Goal: Complete application form

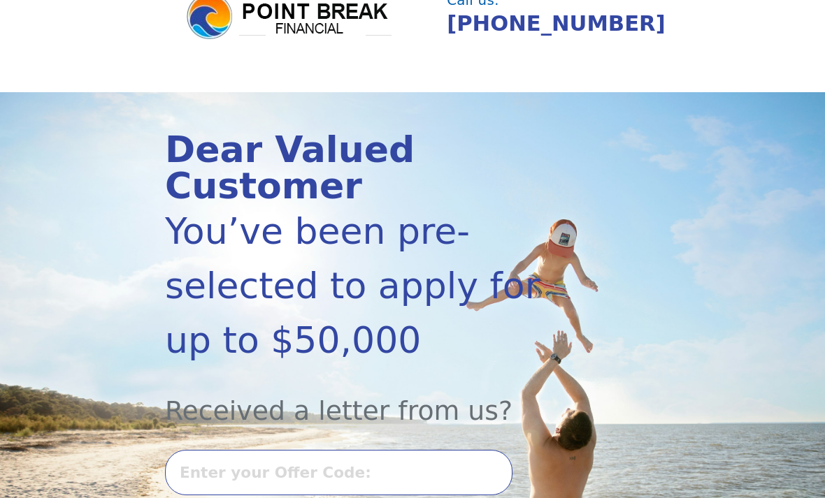
click at [362, 451] on input "text" at bounding box center [338, 473] width 347 height 45
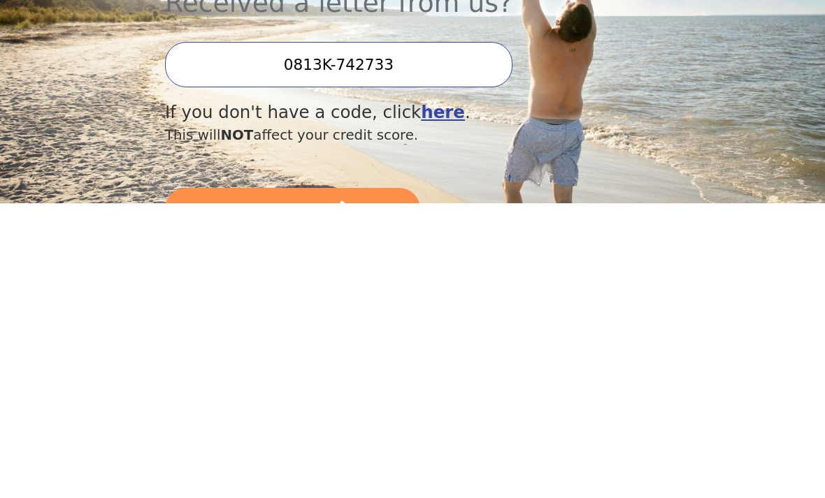
scroll to position [177, 0]
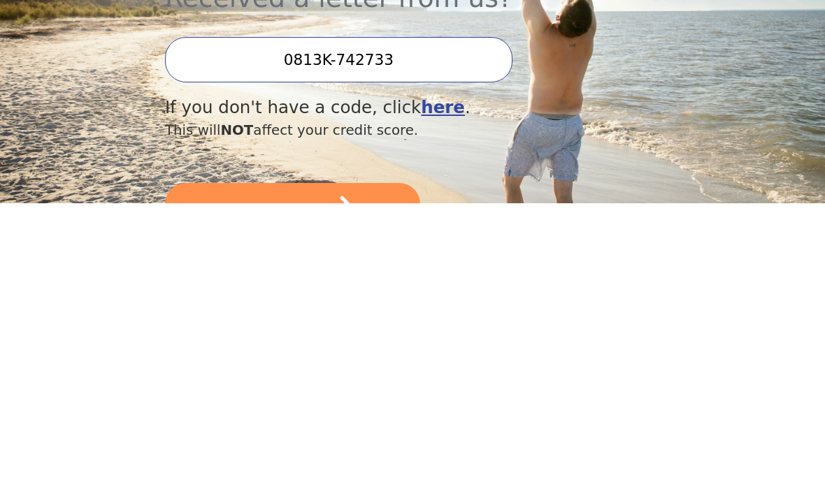
type input "0813K-742733"
click at [305, 479] on icon "submit" at bounding box center [333, 507] width 57 height 57
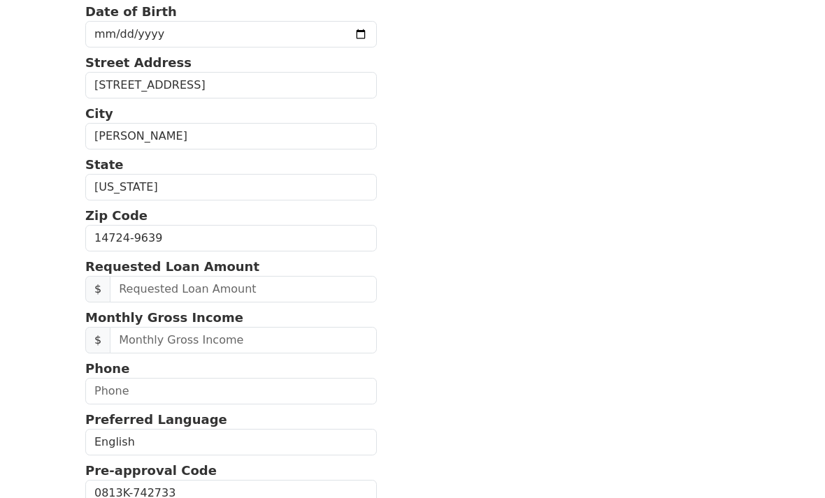
scroll to position [316, 0]
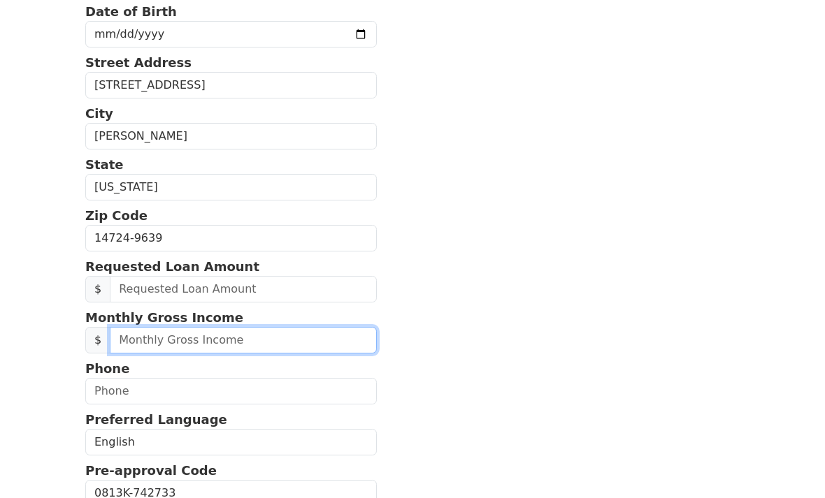
click at [257, 335] on input "text" at bounding box center [243, 340] width 267 height 27
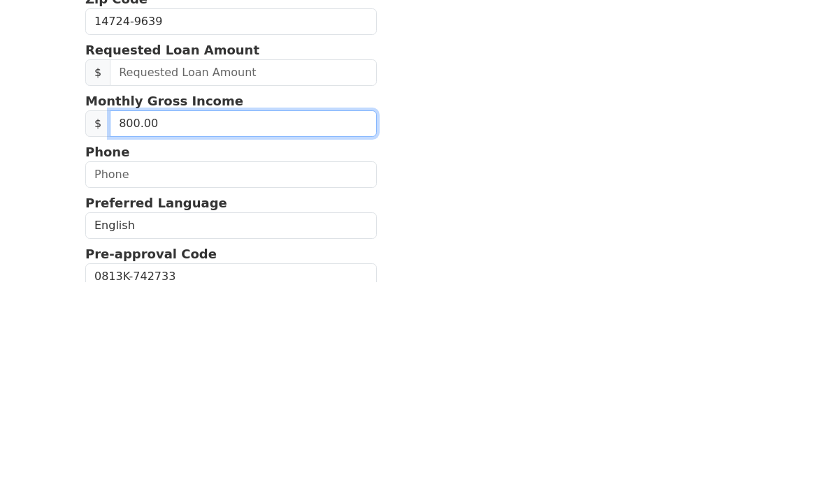
type input "8,000.00"
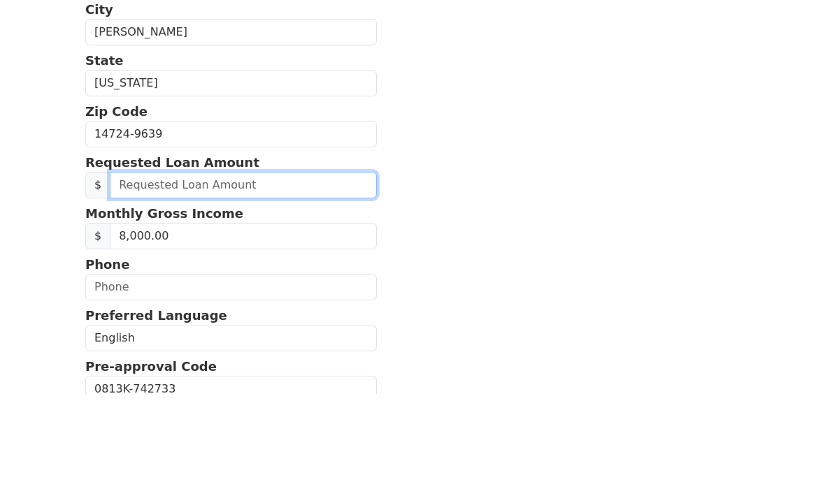
click at [266, 276] on input "text" at bounding box center [243, 289] width 267 height 27
type input "17,400.00"
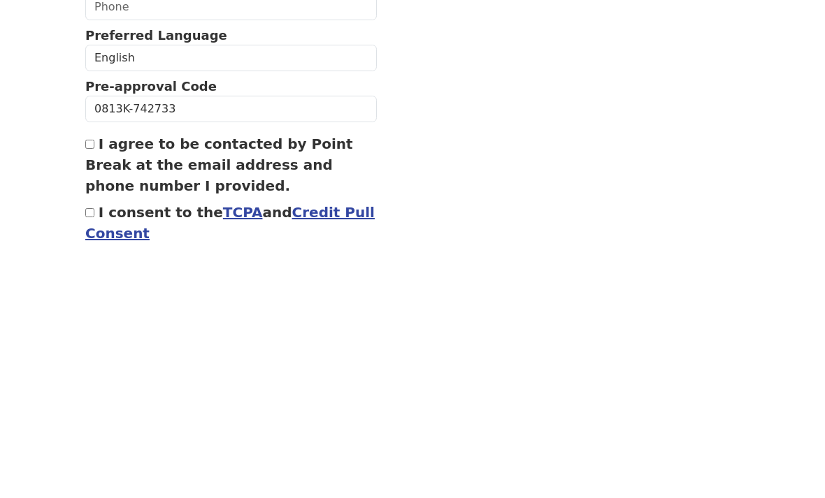
scroll to position [452, 0]
click at [94, 388] on input "I agree to be contacted by Point Break at the email address and phone number I …" at bounding box center [89, 392] width 9 height 9
checkbox input "true"
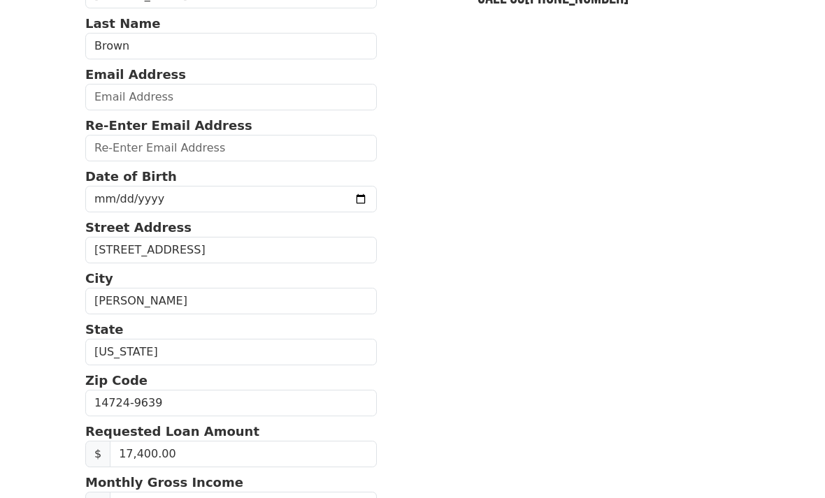
scroll to position [150, 0]
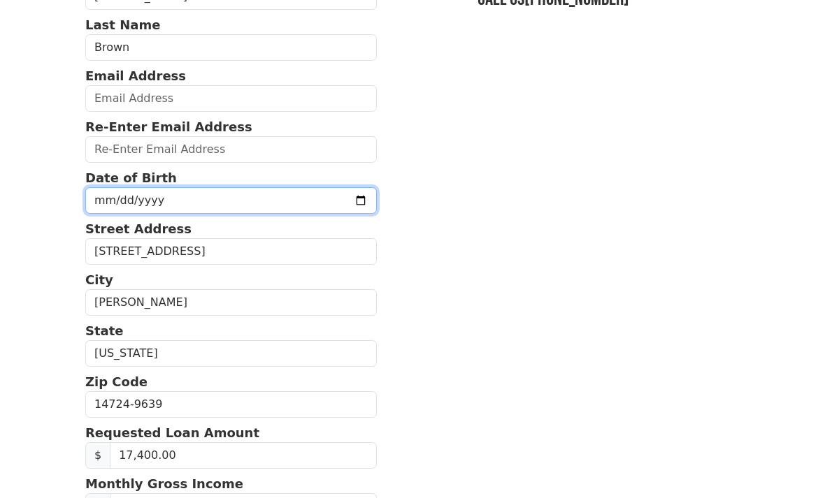
click at [197, 203] on input "date" at bounding box center [230, 200] width 291 height 27
click at [224, 205] on input "1968-05-21" at bounding box center [230, 200] width 291 height 27
type input "1968-05-19"
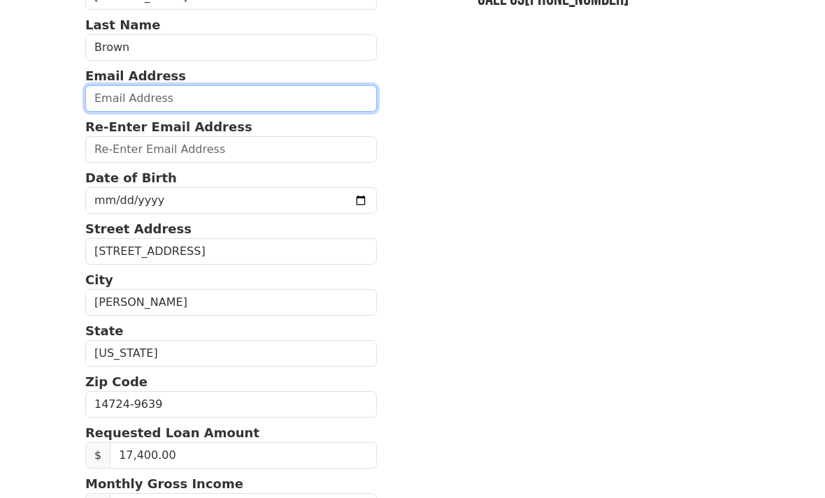
click at [197, 101] on input "email" at bounding box center [230, 98] width 291 height 27
type input "coleyamy19@hotmail.com"
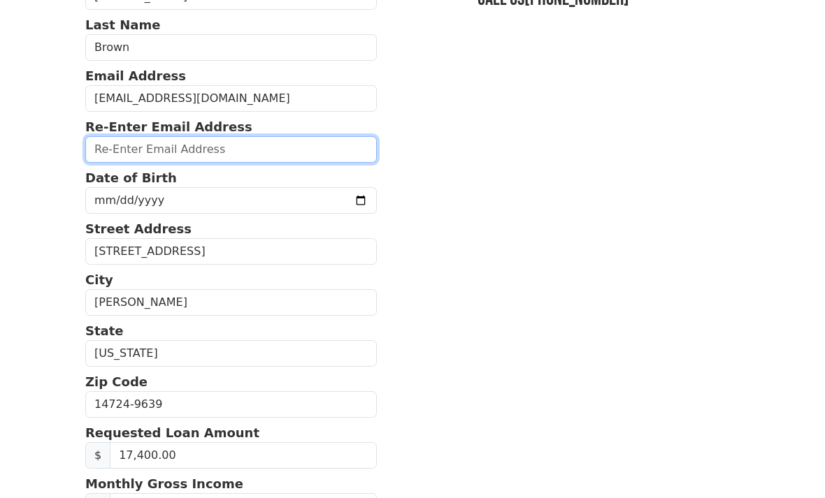
click at [270, 154] on input "email" at bounding box center [230, 149] width 291 height 27
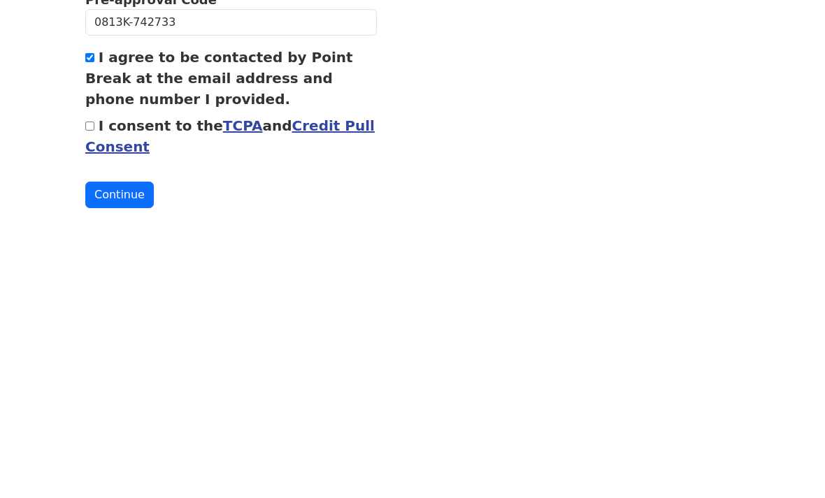
scroll to position [535, 0]
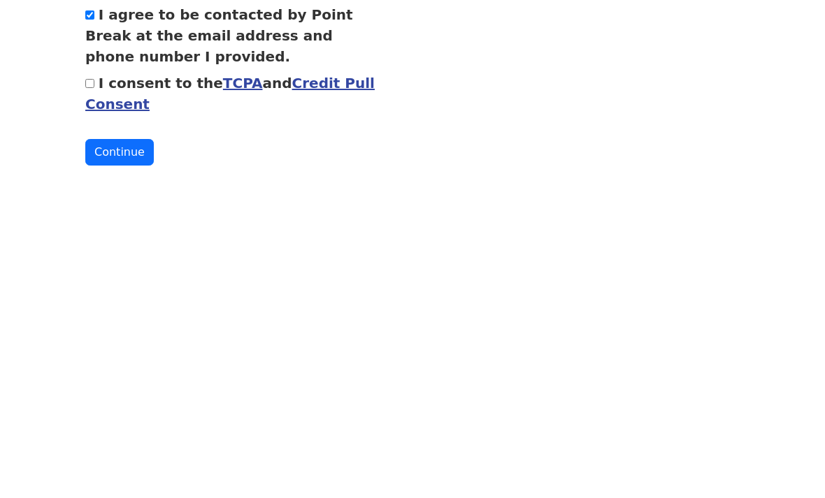
type input "coleyamy19@hotmail.com"
click at [133, 434] on button "Continue" at bounding box center [119, 447] width 68 height 27
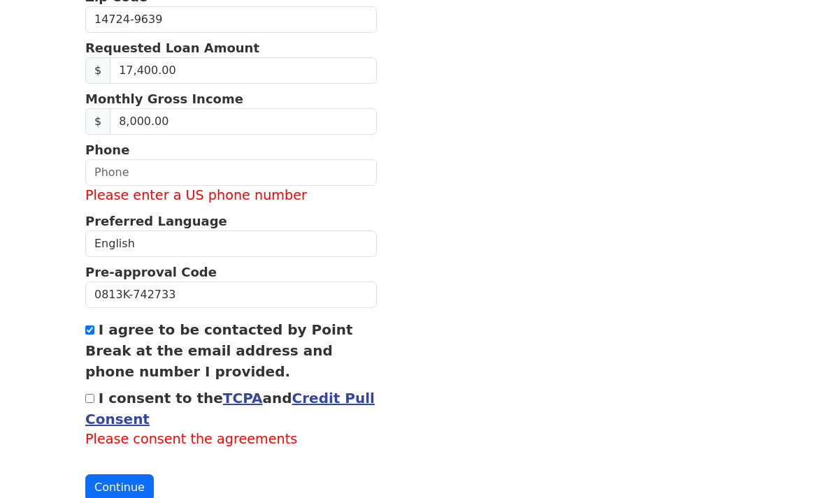
click at [93, 330] on input "I agree to be contacted by Point Break at the email address and phone number I …" at bounding box center [89, 330] width 9 height 9
checkbox input "false"
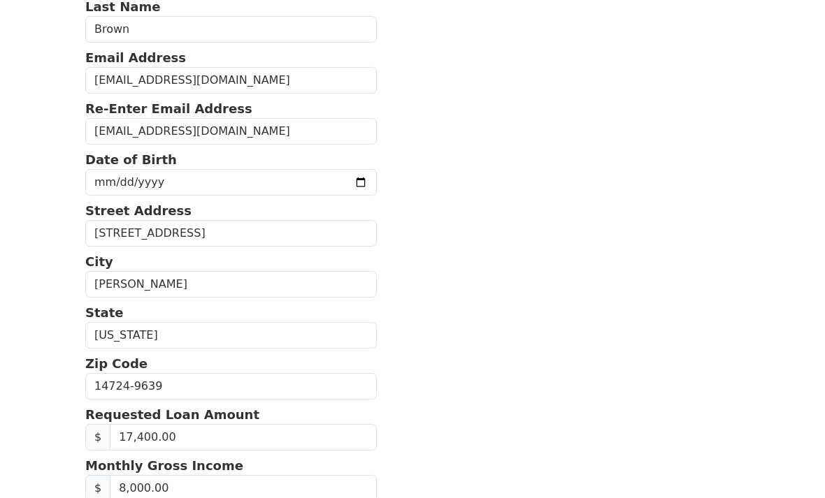
scroll to position [0, 0]
